Goal: Task Accomplishment & Management: Manage account settings

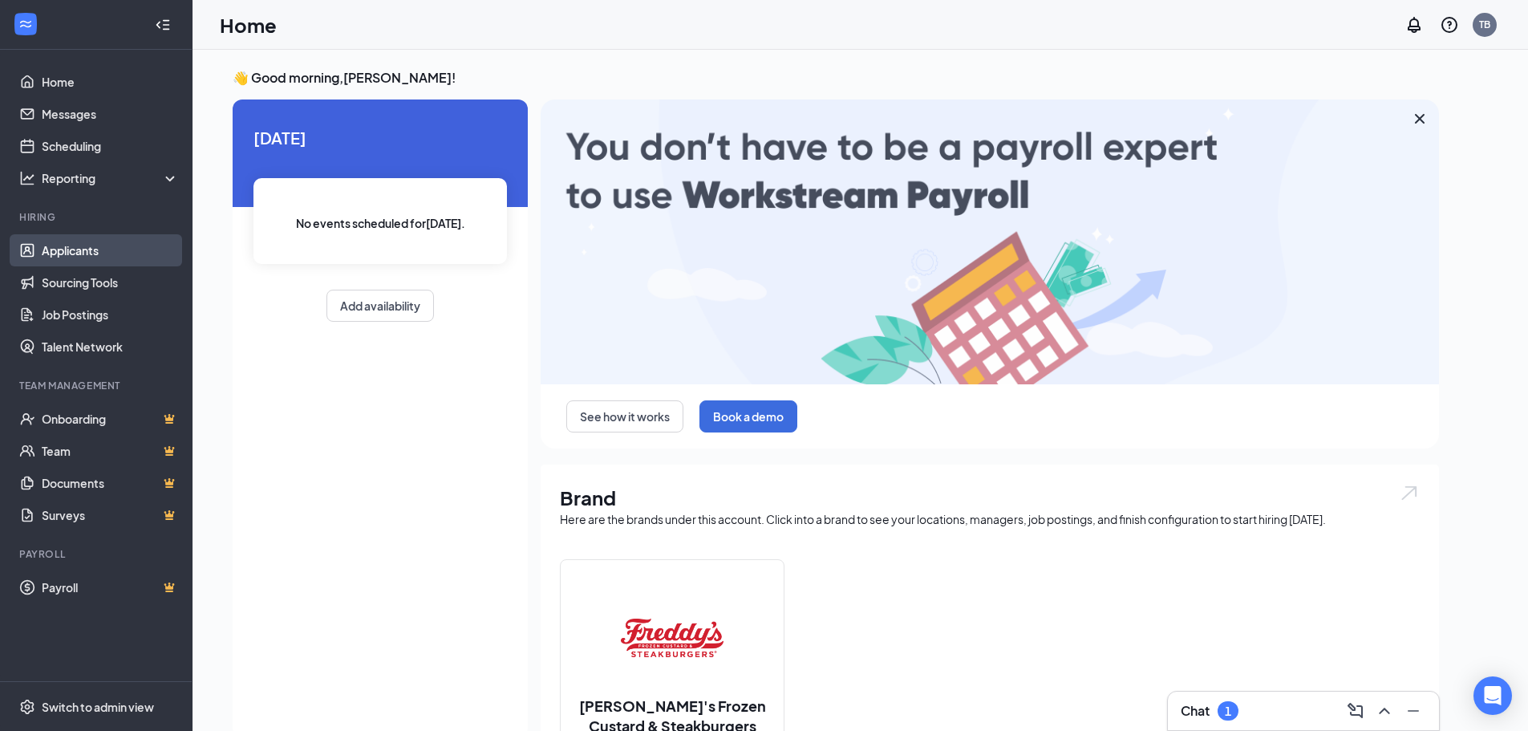
click at [137, 258] on link "Applicants" at bounding box center [110, 250] width 137 height 32
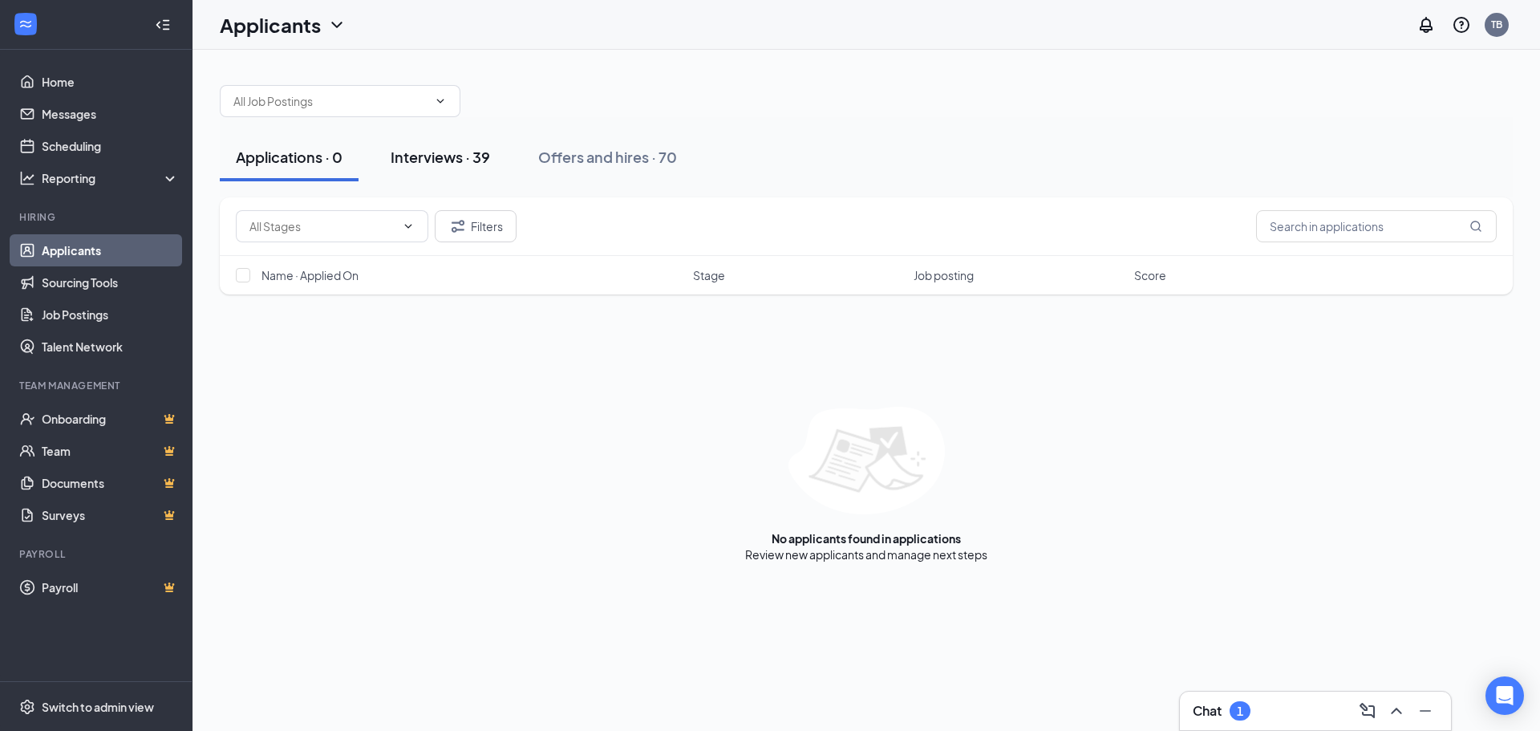
click at [480, 159] on div "Interviews · 39" at bounding box center [440, 157] width 99 height 20
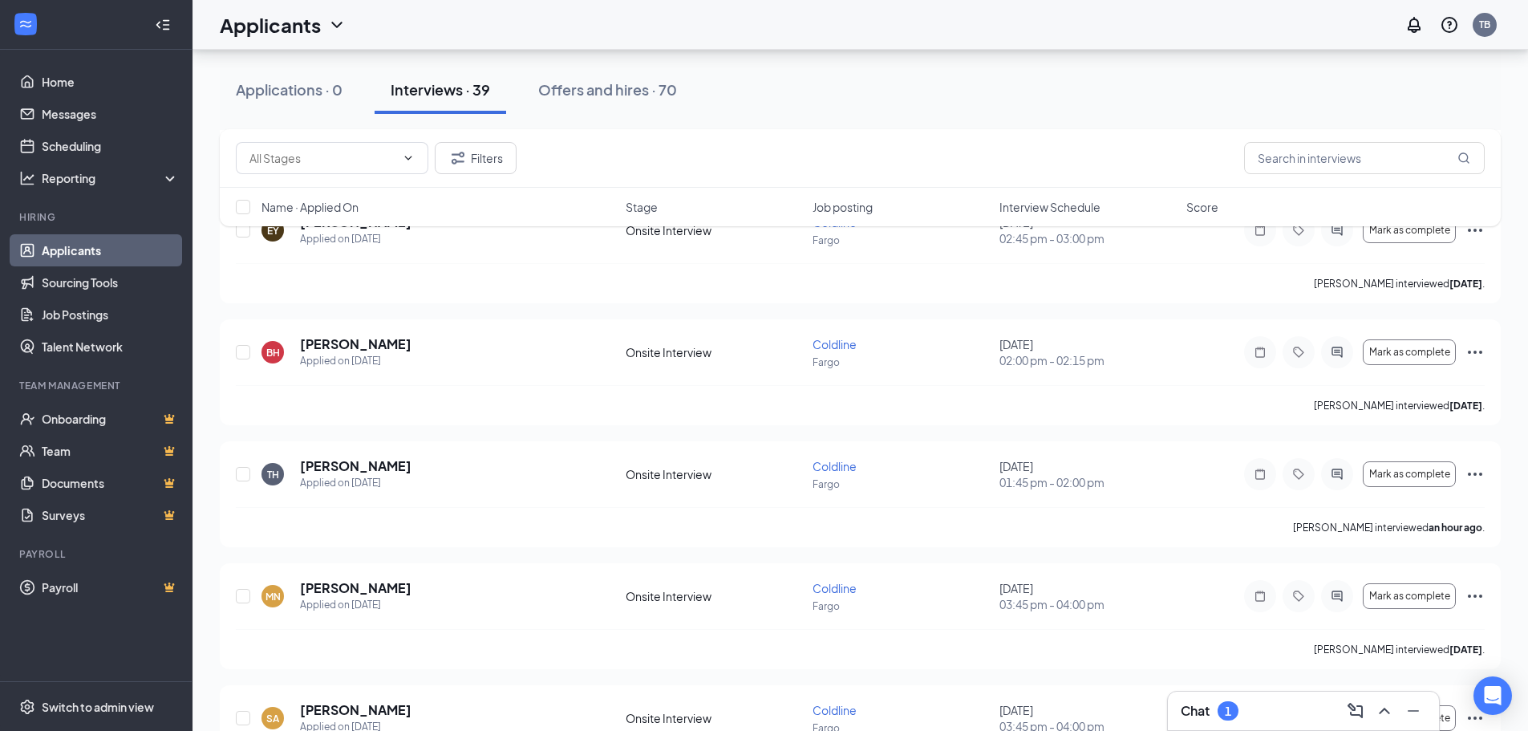
scroll to position [1604, 0]
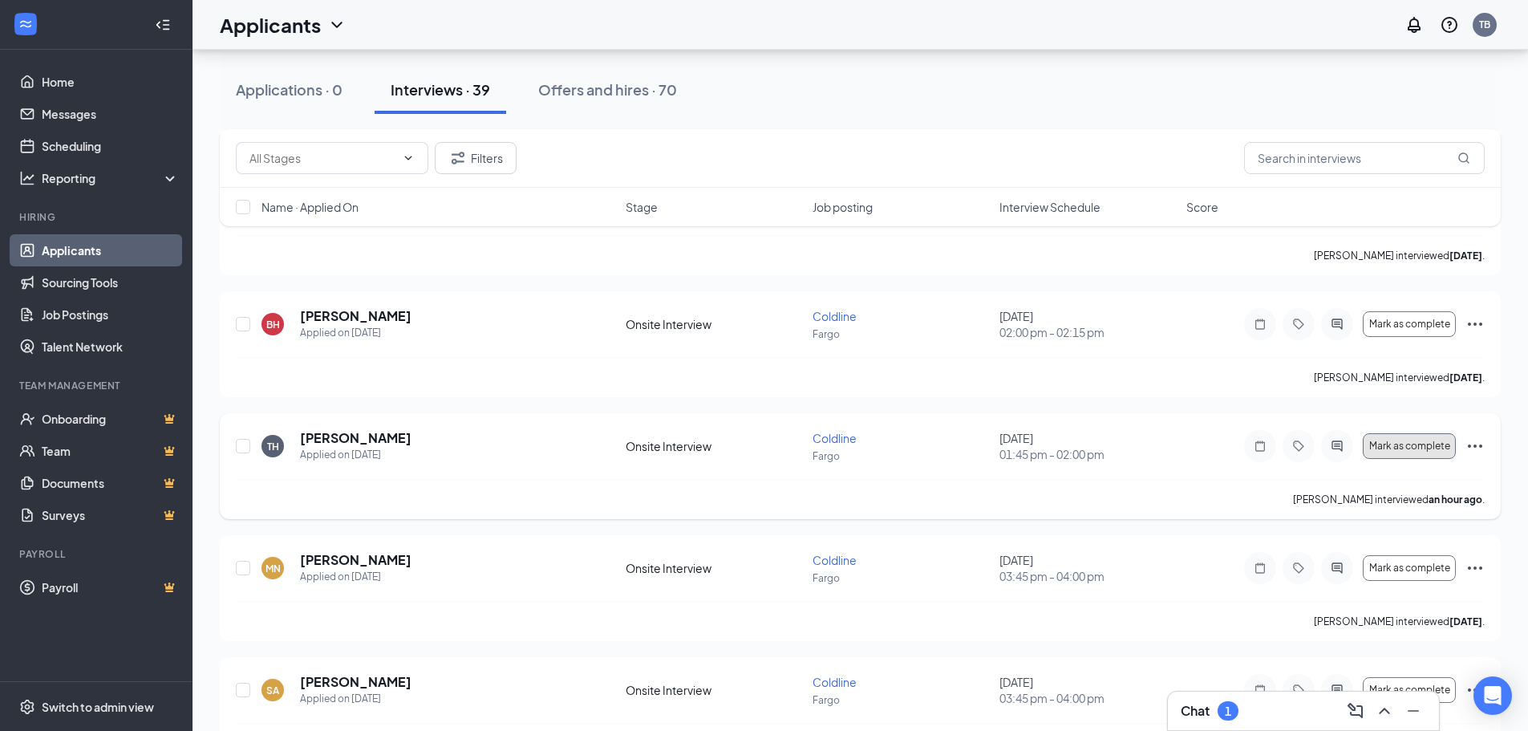
click at [1396, 444] on span "Mark as complete" at bounding box center [1409, 445] width 81 height 11
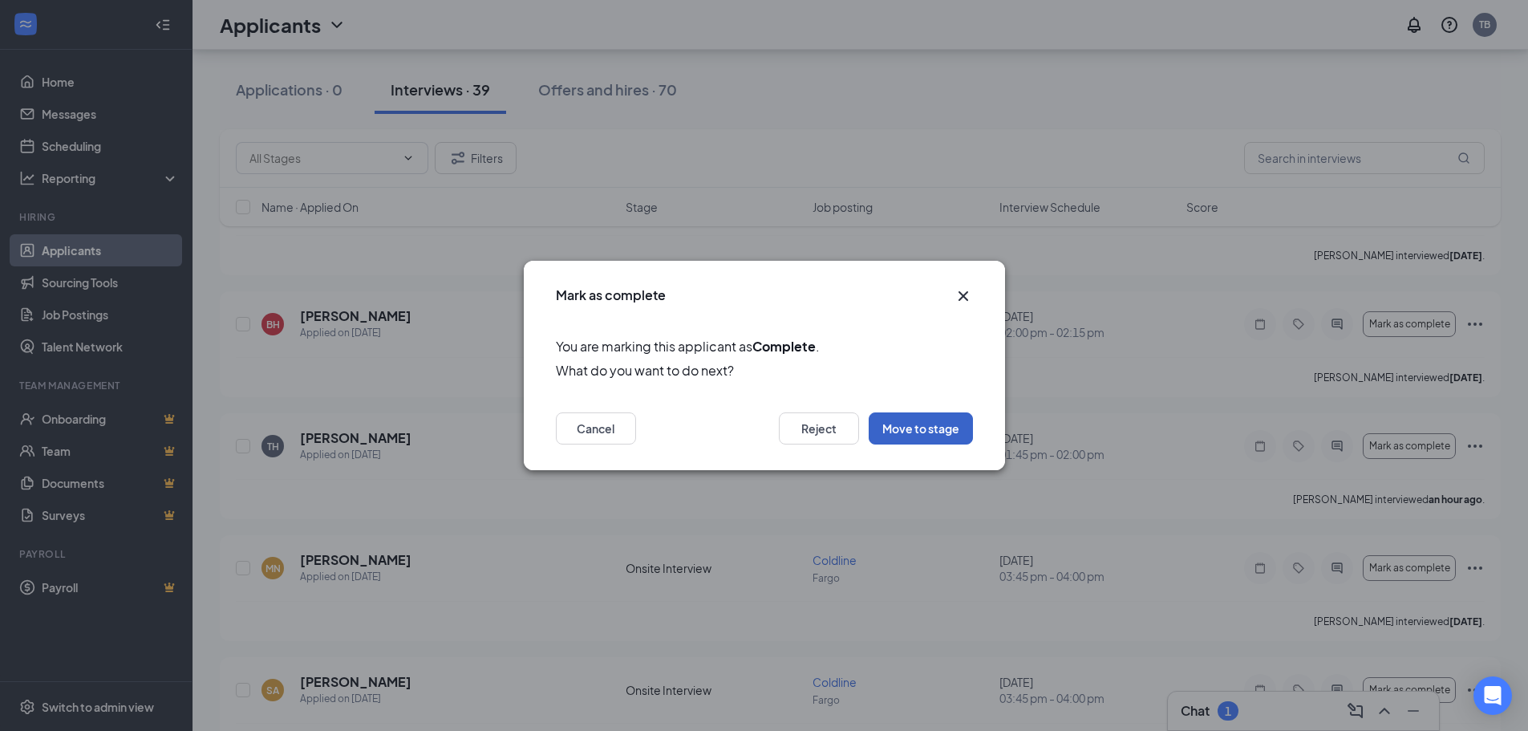
click at [935, 428] on button "Move to stage" at bounding box center [921, 428] width 104 height 32
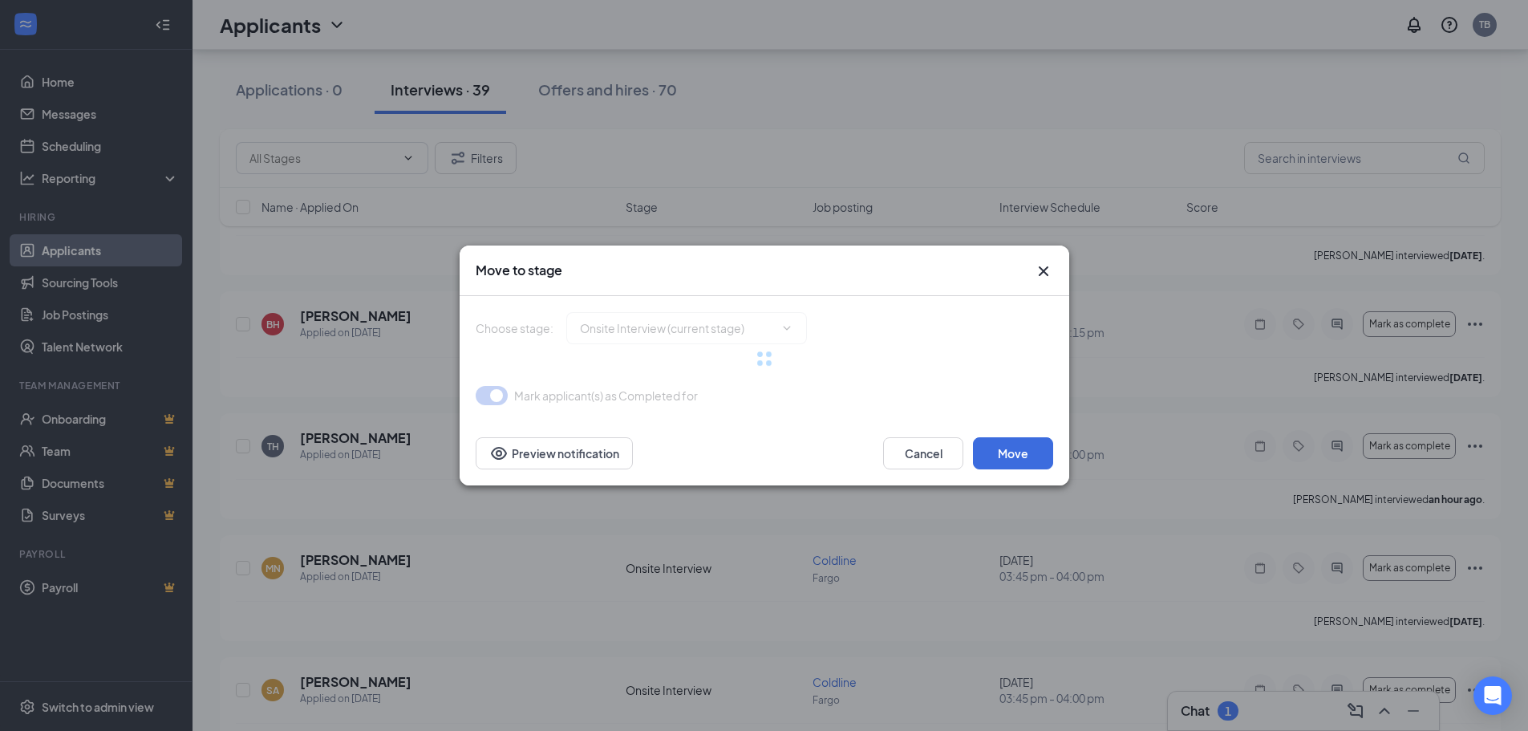
type input "Hiring Complete (final stage)"
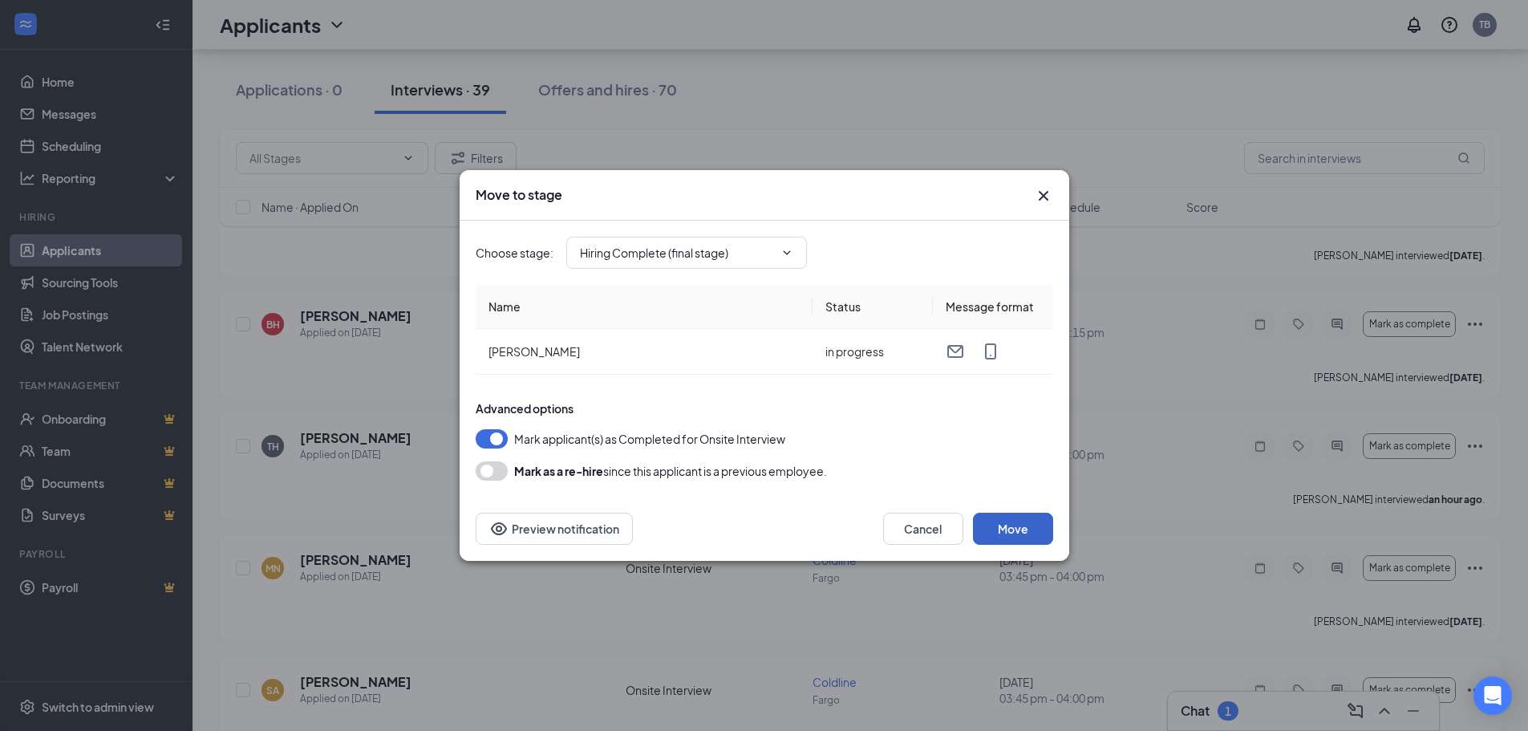
click at [1002, 525] on button "Move" at bounding box center [1013, 529] width 80 height 32
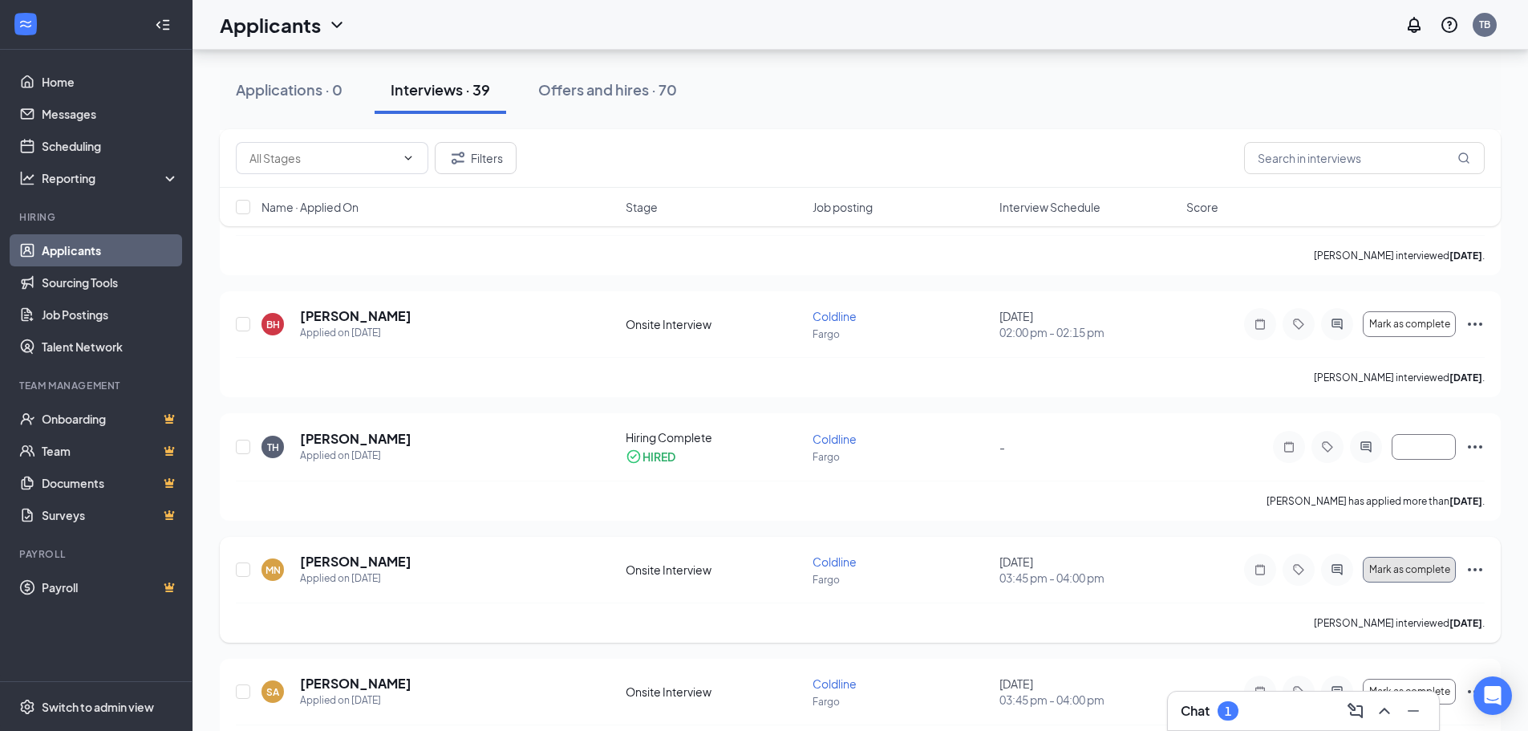
click at [1432, 564] on span "Mark as complete" at bounding box center [1409, 569] width 81 height 11
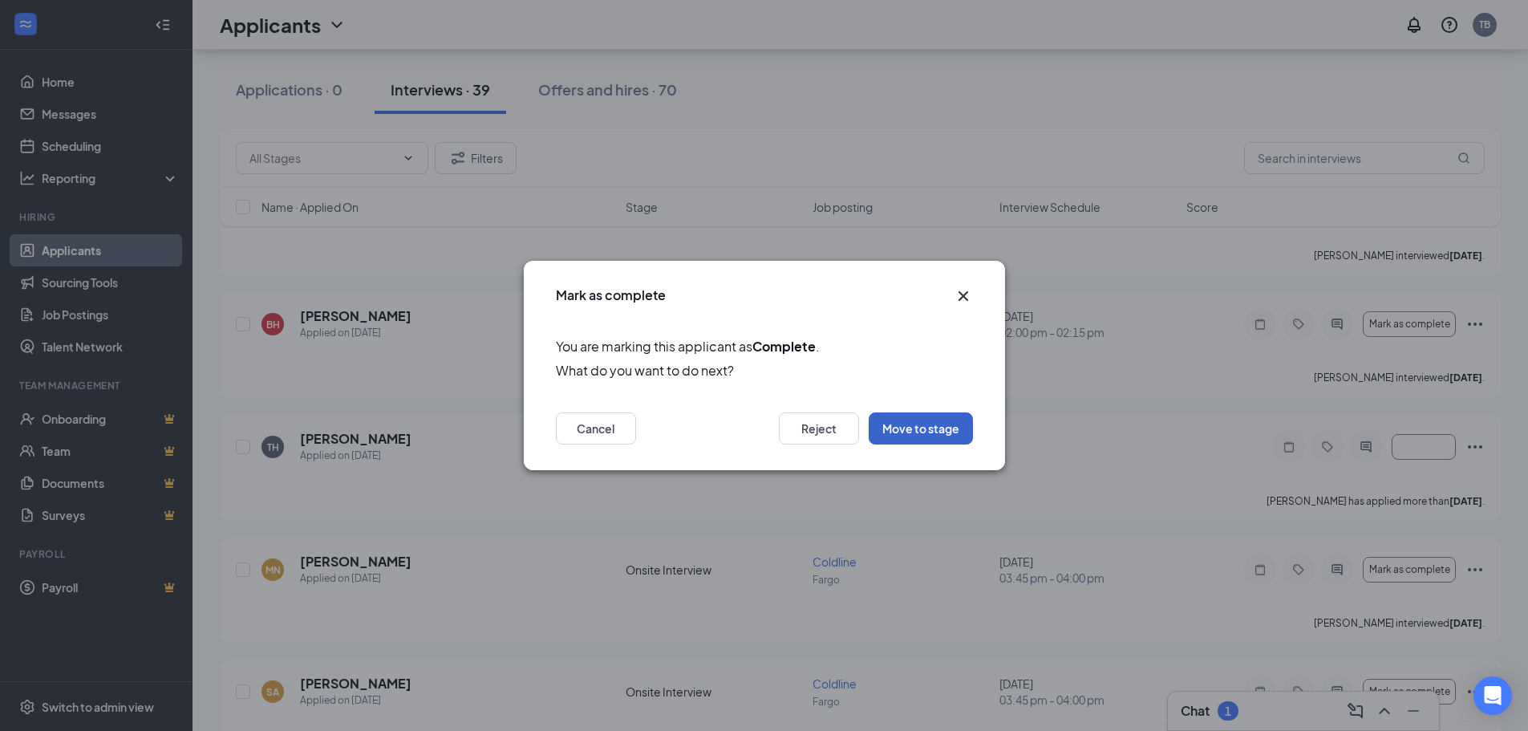
click at [943, 434] on button "Move to stage" at bounding box center [921, 428] width 104 height 32
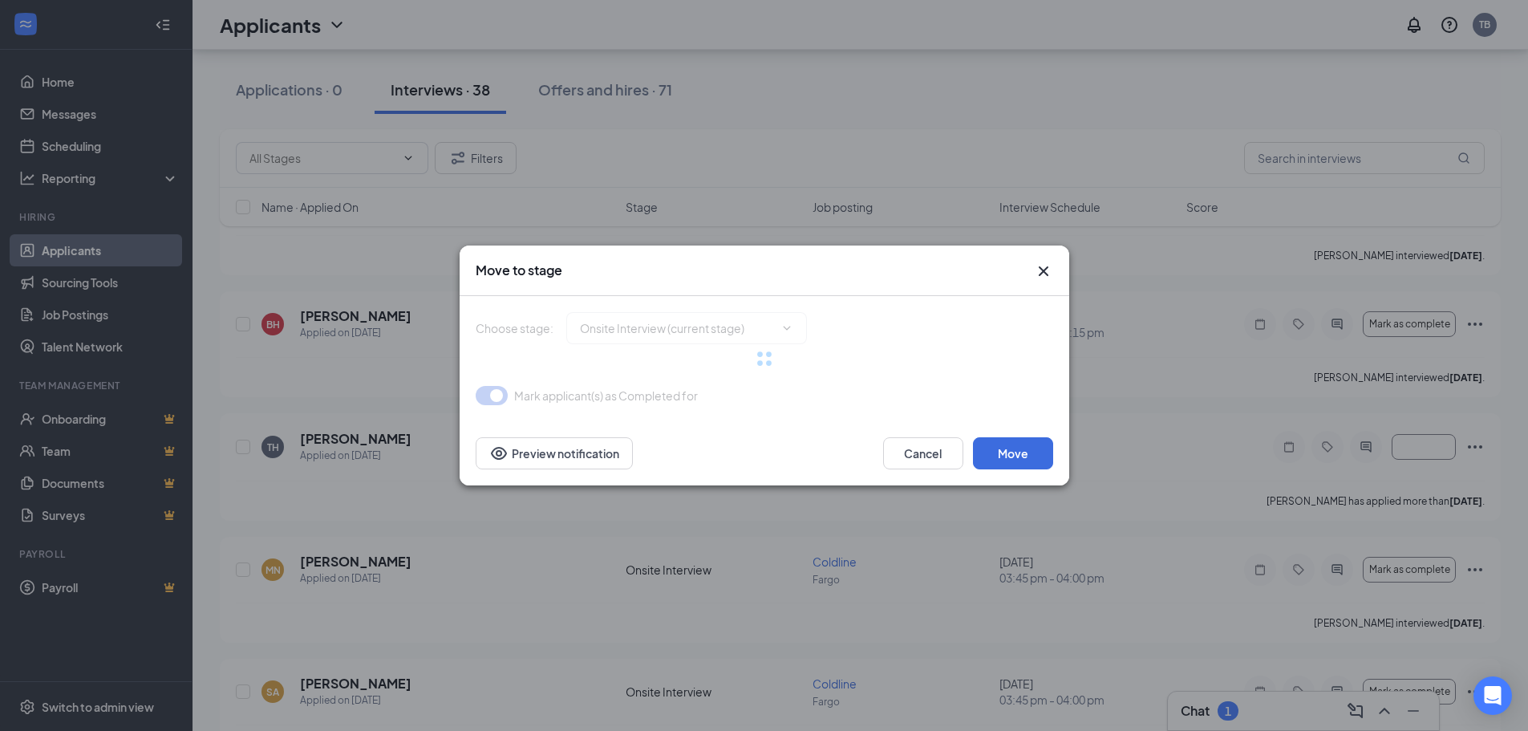
type input "Hiring Complete (final stage)"
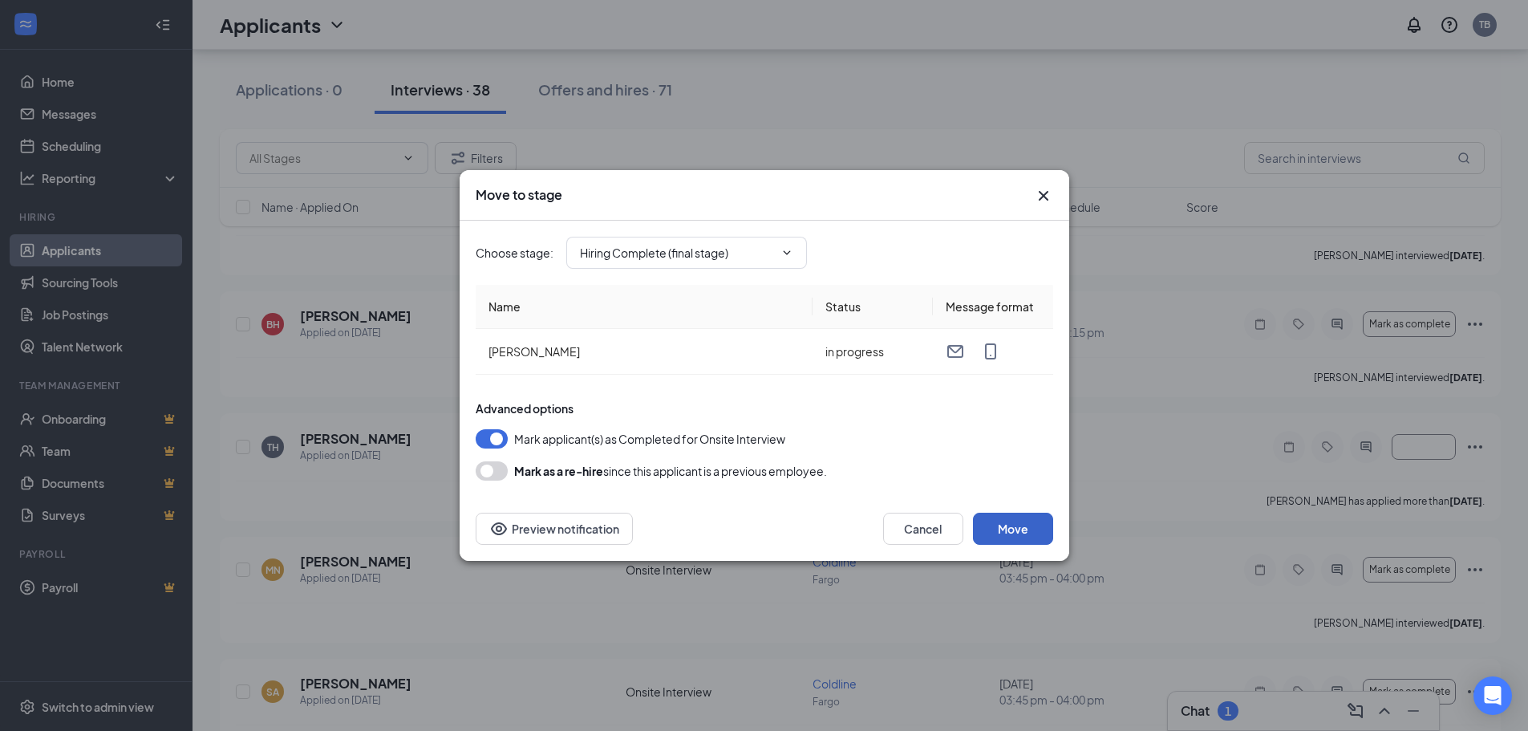
click at [1023, 533] on button "Move" at bounding box center [1013, 529] width 80 height 32
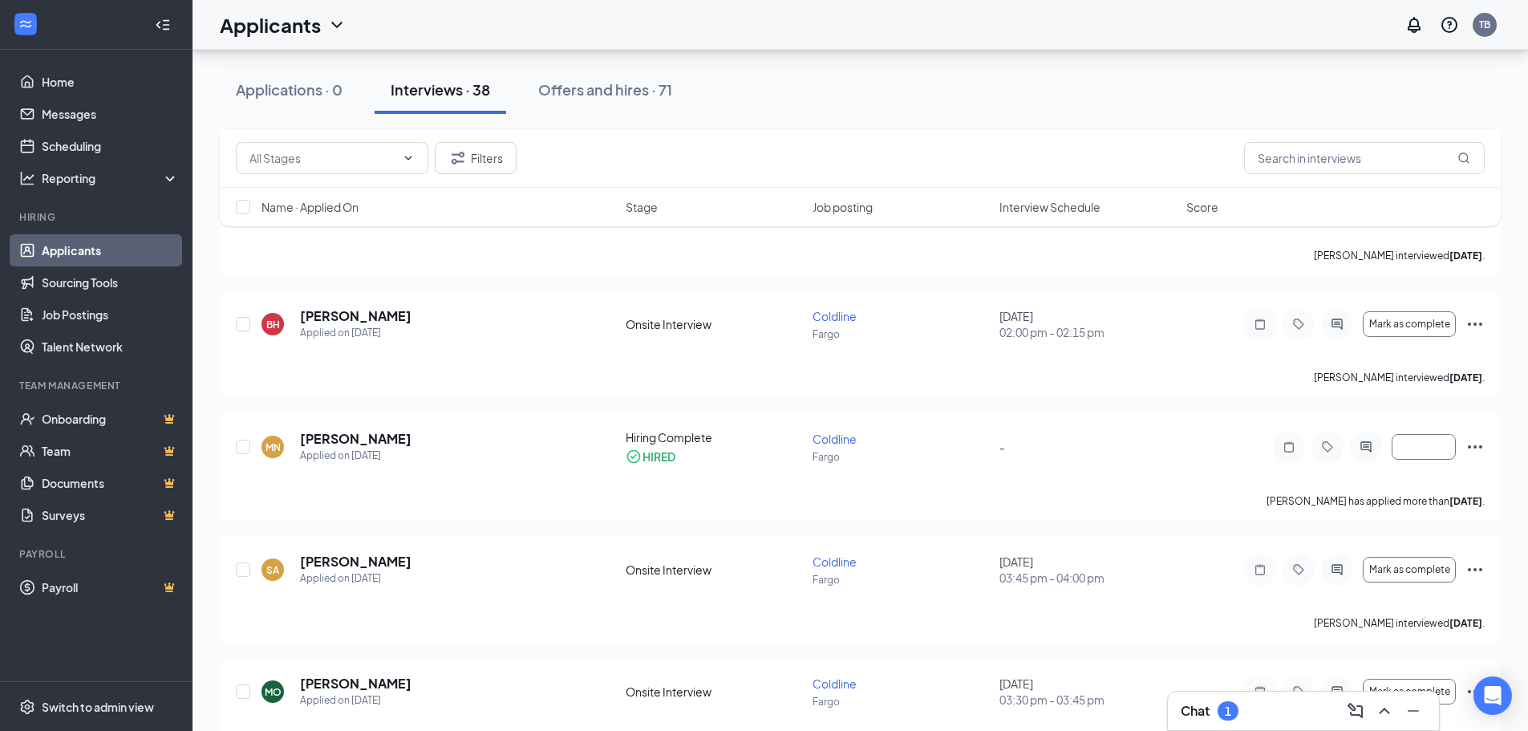
click at [1263, 713] on div "Chat 1" at bounding box center [1303, 711] width 245 height 26
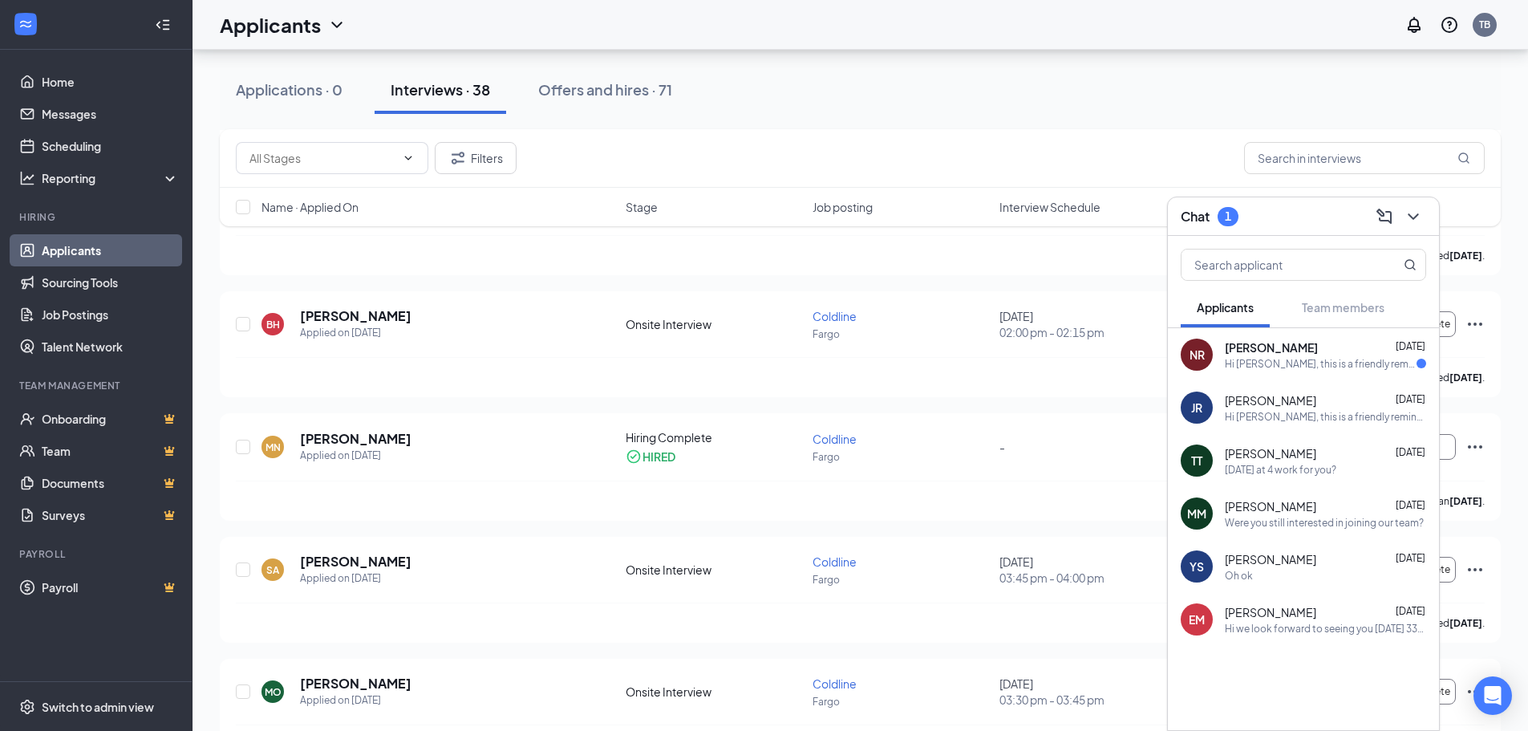
click at [1274, 371] on div "NR [PERSON_NAME] [DATE] Hi [PERSON_NAME], this is a friendly reminder. Please s…" at bounding box center [1303, 354] width 271 height 53
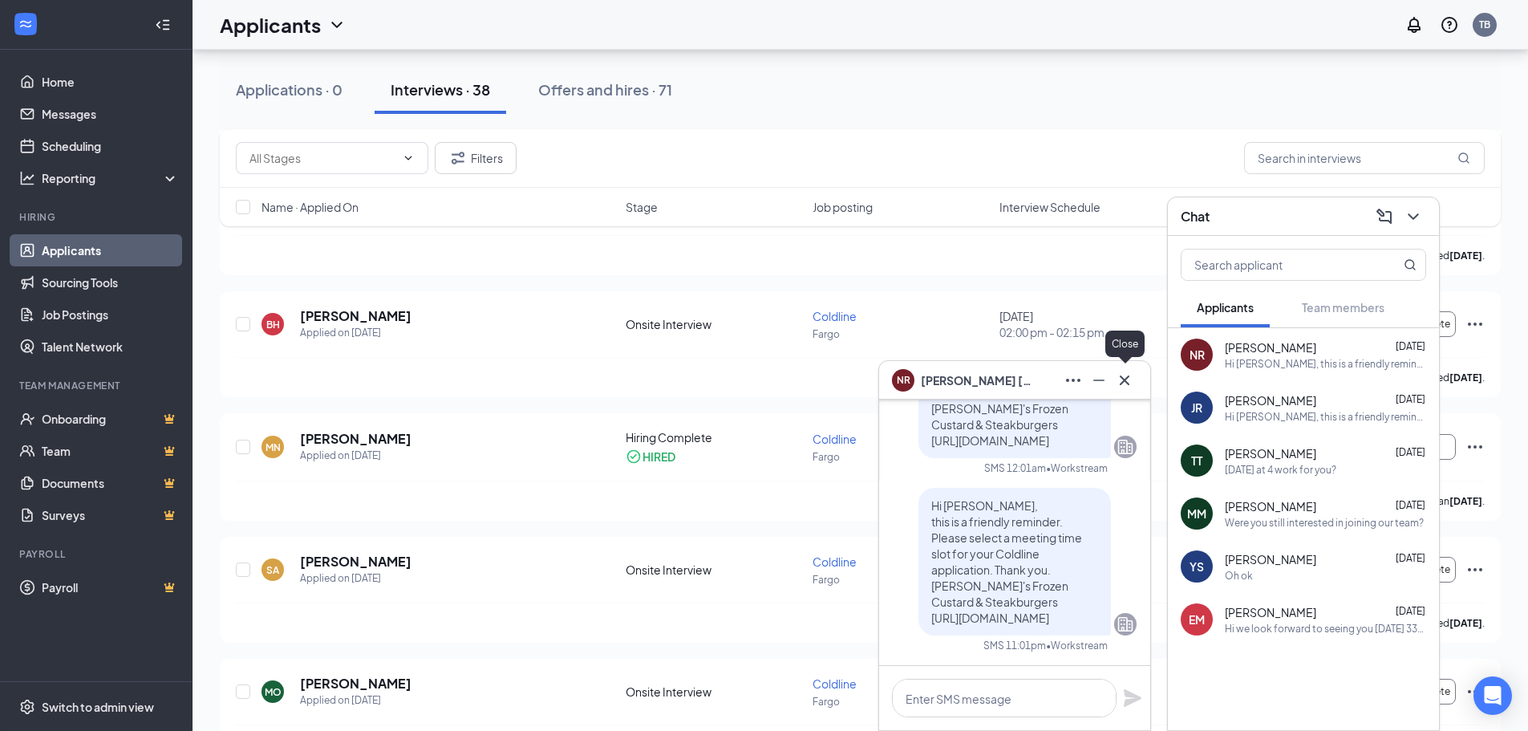
click at [1126, 384] on icon "Cross" at bounding box center [1124, 380] width 19 height 19
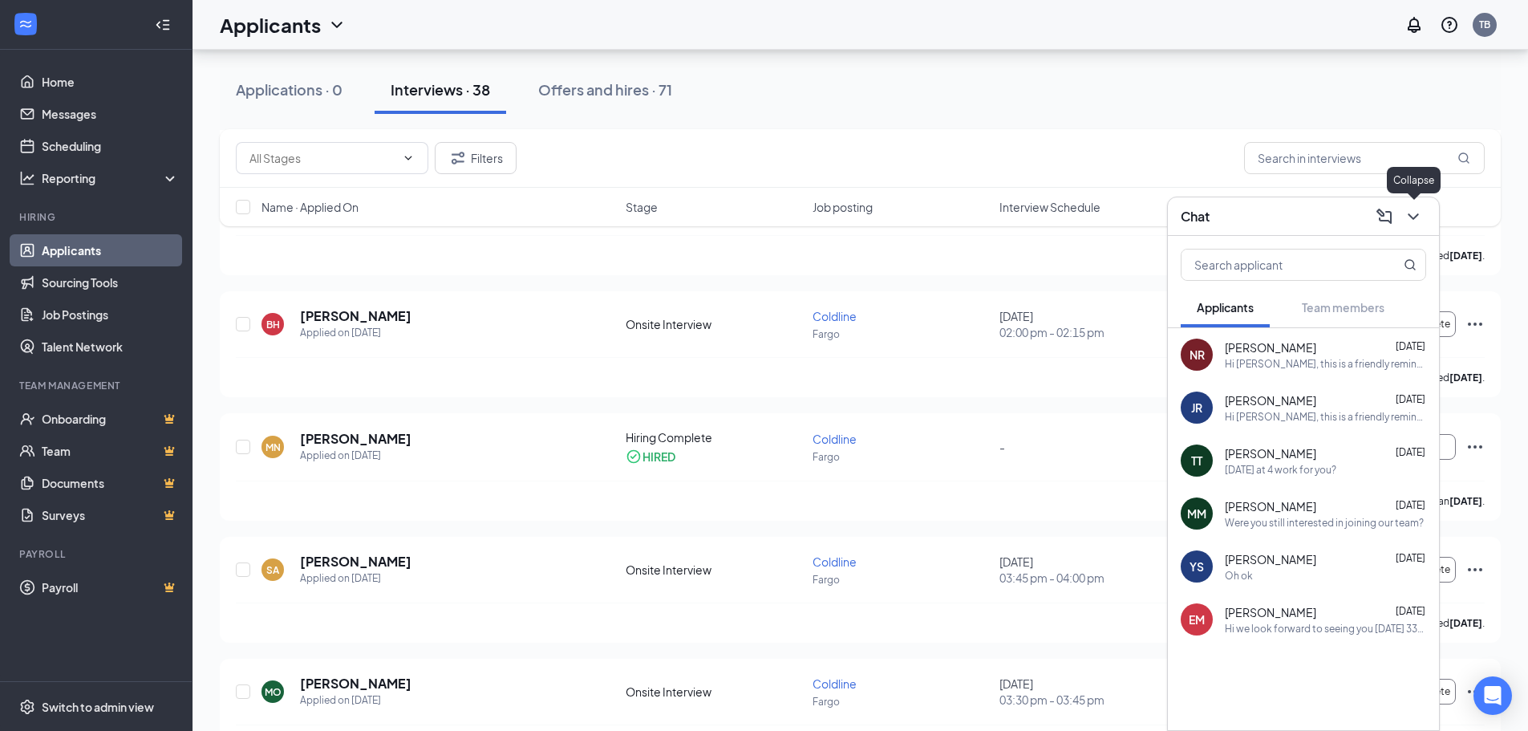
click at [1404, 213] on icon "ChevronDown" at bounding box center [1413, 216] width 19 height 19
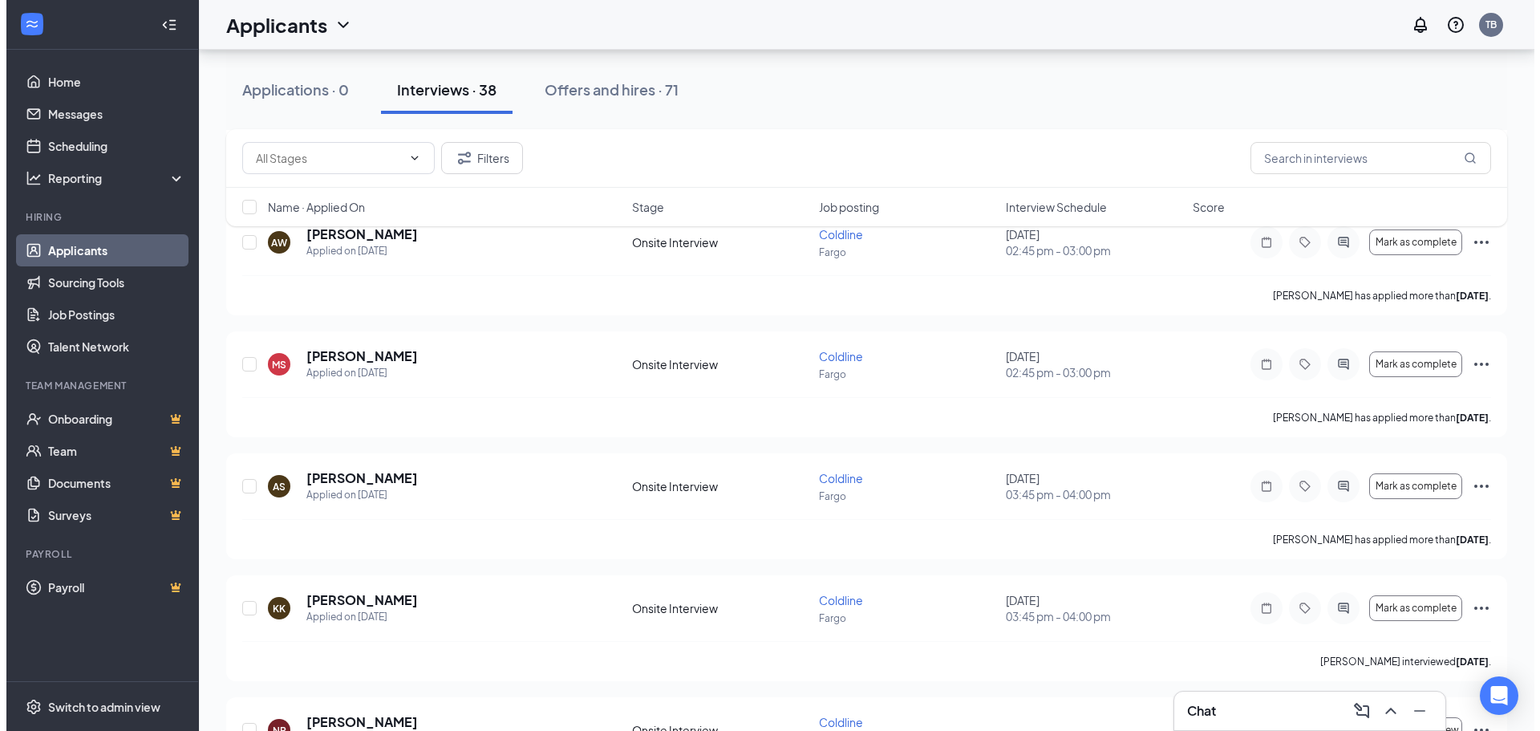
scroll to position [401, 0]
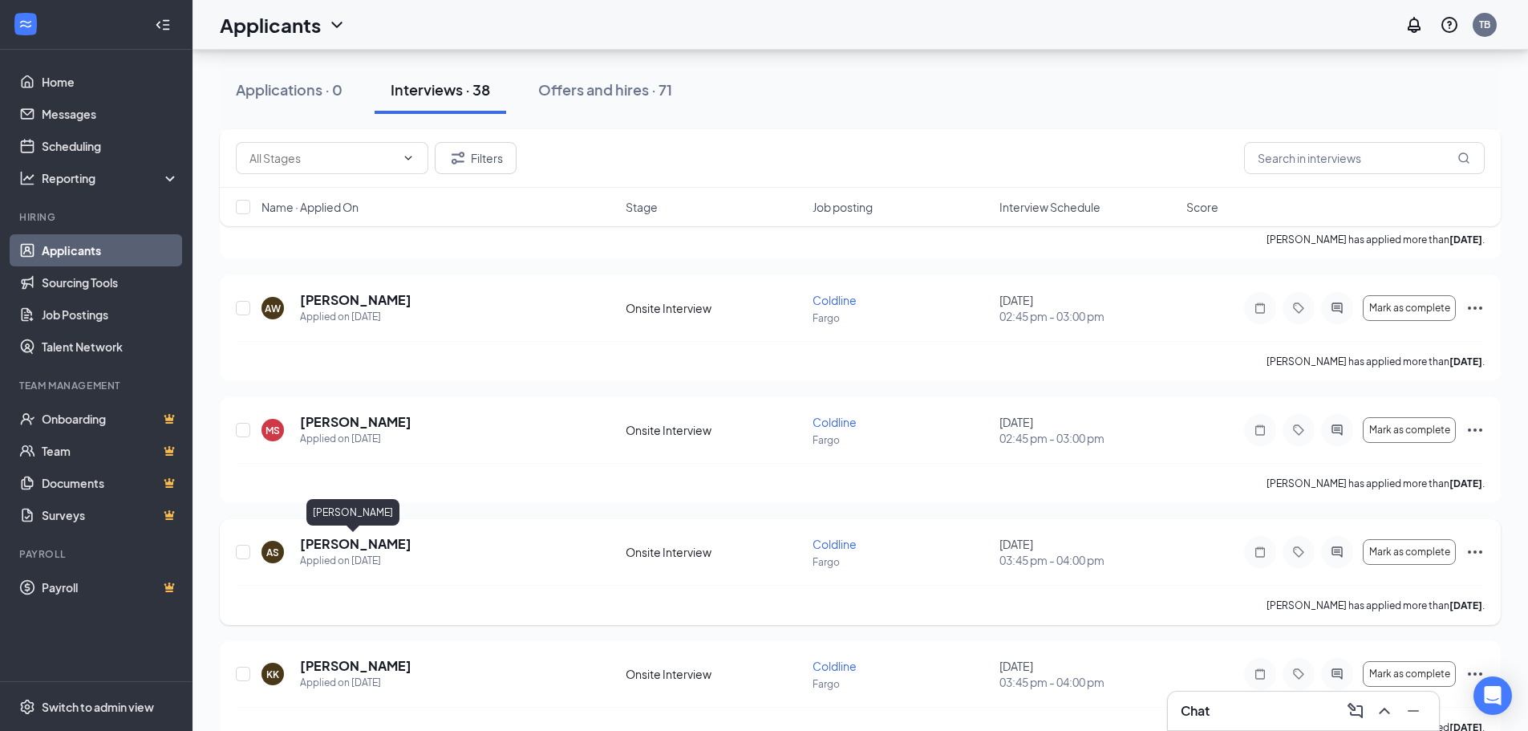
click at [340, 543] on h5 "[PERSON_NAME]" at bounding box center [355, 544] width 111 height 18
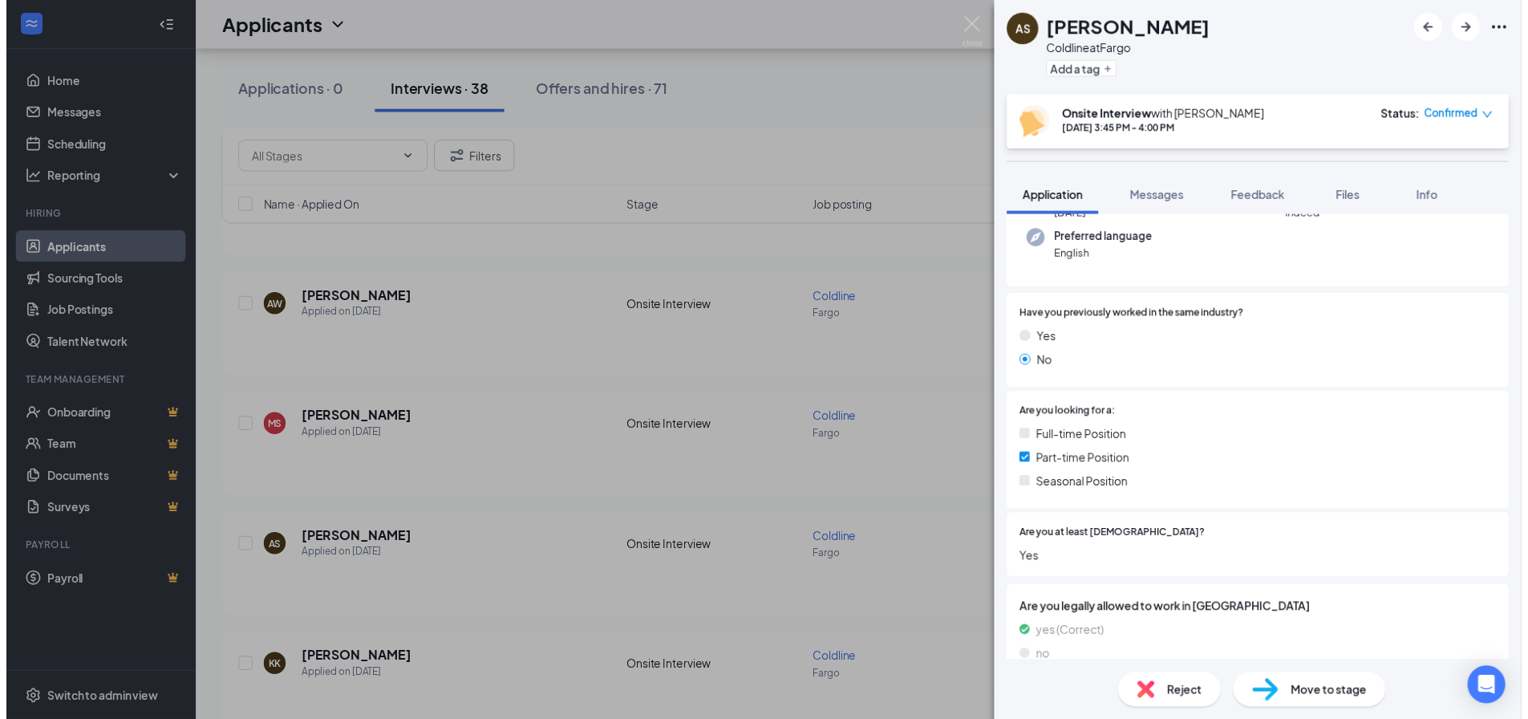
scroll to position [181, 0]
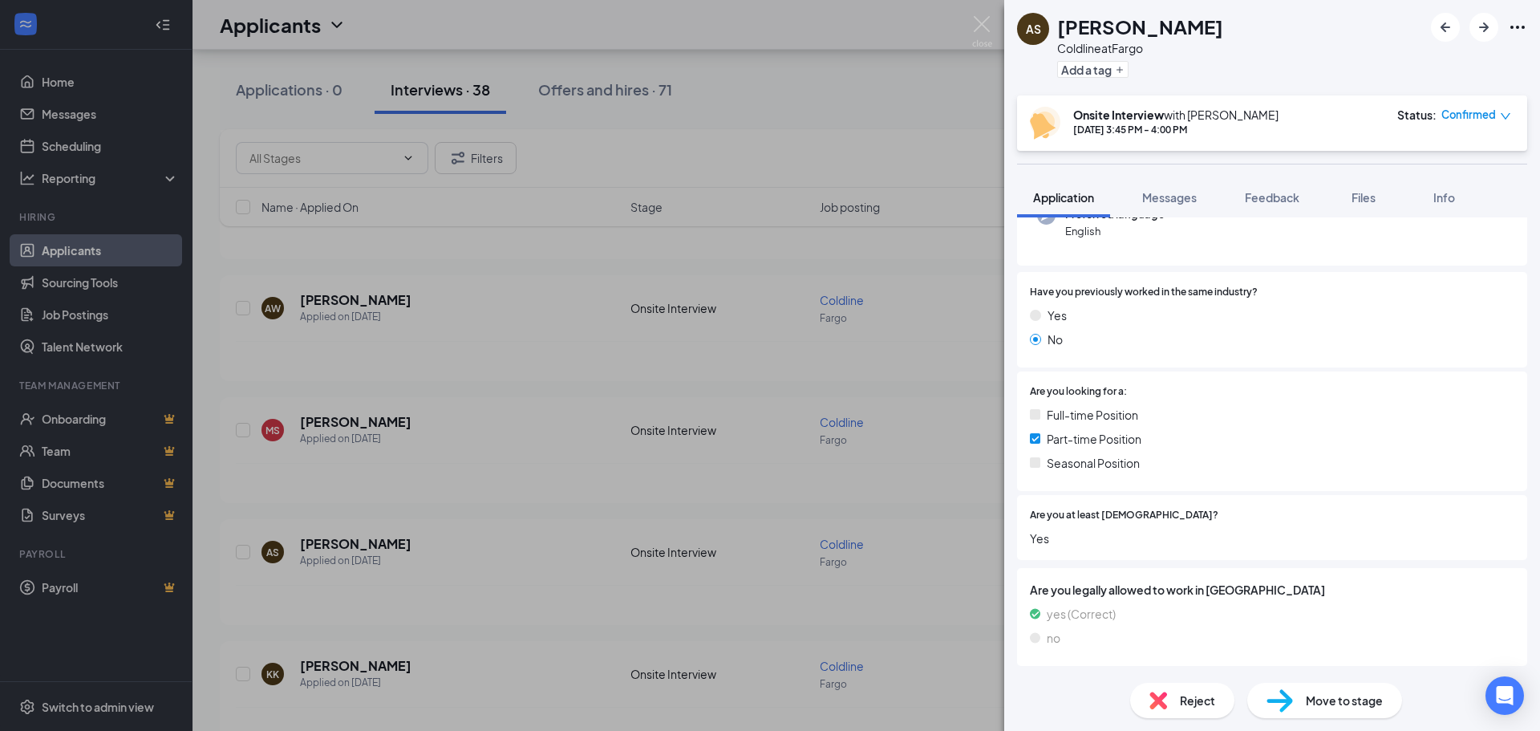
click at [509, 570] on div "AS [PERSON_NAME] Coldline at Fargo Add a tag Onsite Interview with [PERSON_NAME…" at bounding box center [770, 365] width 1540 height 731
